Goal: Transaction & Acquisition: Purchase product/service

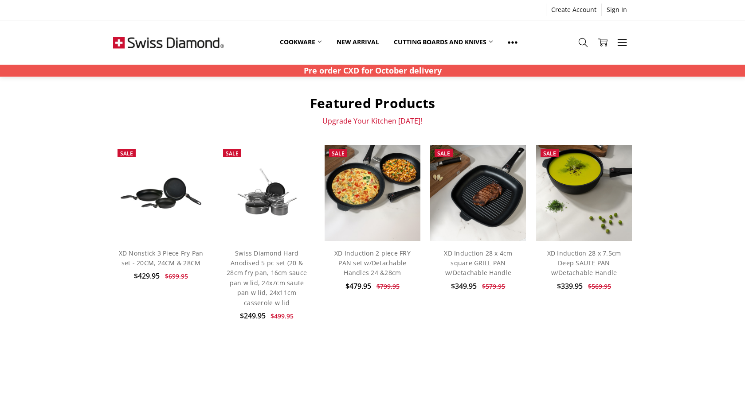
scroll to position [302, 0]
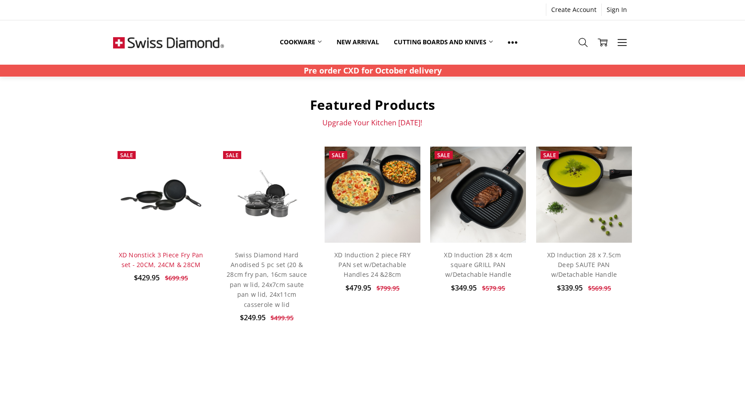
click at [164, 257] on link "XD Nonstick 3 Piece Fry Pan set - 20CM, 24CM & 28CM" at bounding box center [161, 260] width 85 height 18
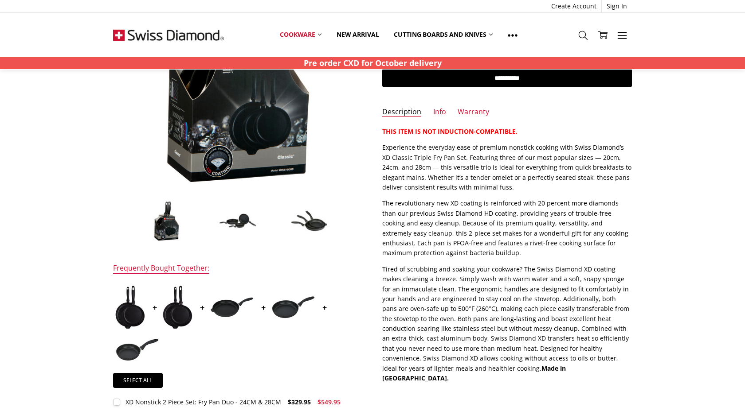
scroll to position [156, 0]
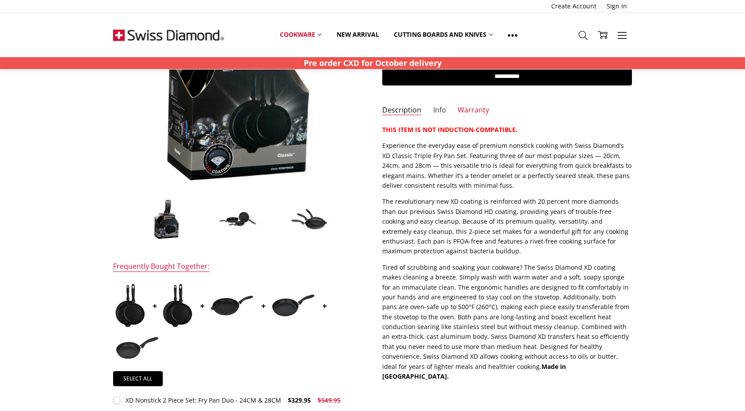
click at [438, 110] on link "Info" at bounding box center [439, 111] width 13 height 10
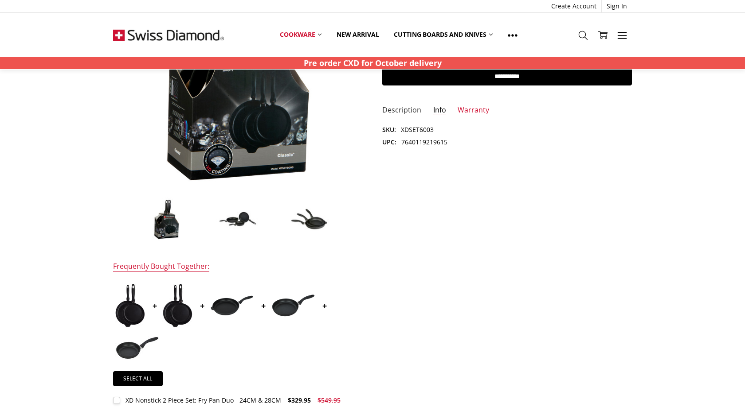
click at [403, 111] on link "Description" at bounding box center [401, 111] width 39 height 10
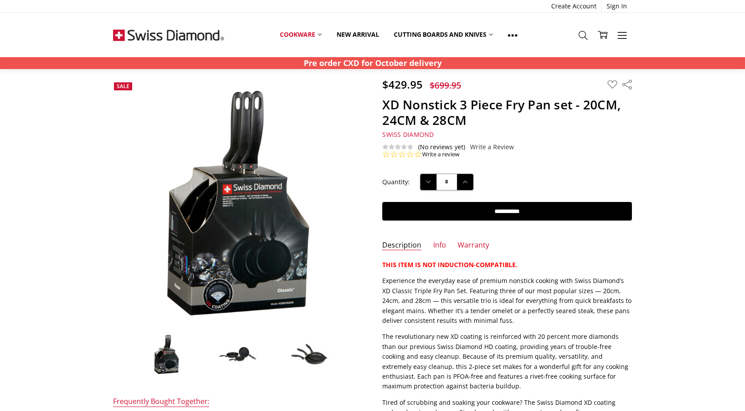
scroll to position [23, 0]
